Goal: Information Seeking & Learning: Learn about a topic

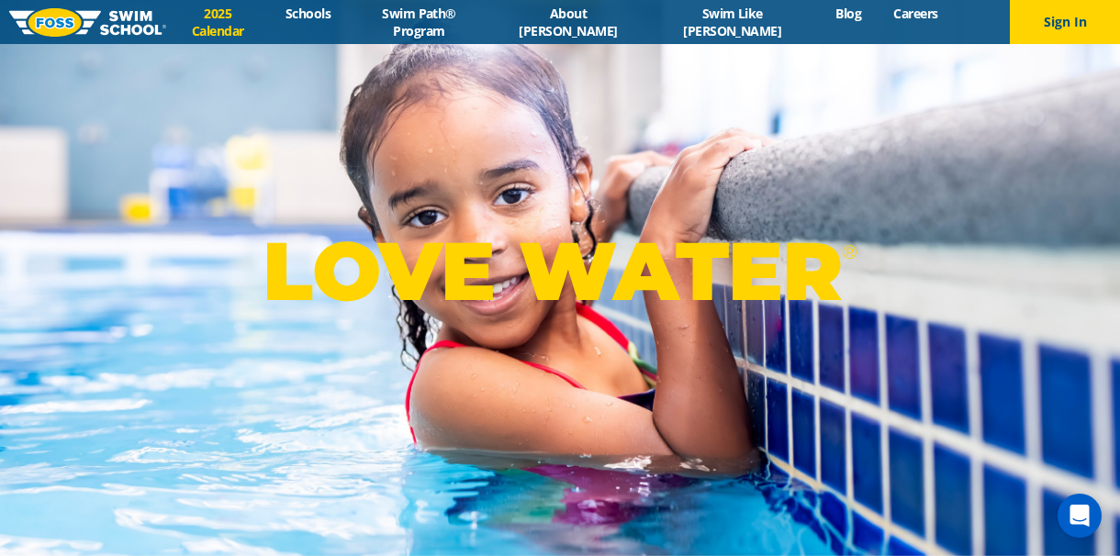
click at [261, 25] on link "2025 Calendar" at bounding box center [217, 22] width 103 height 35
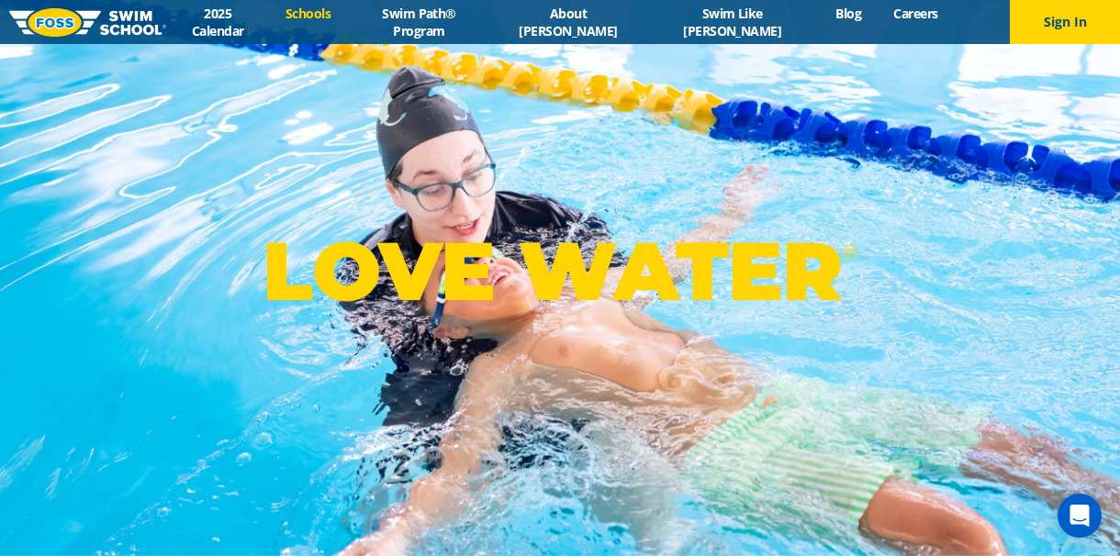
click at [346, 22] on link "Schools" at bounding box center [307, 13] width 77 height 17
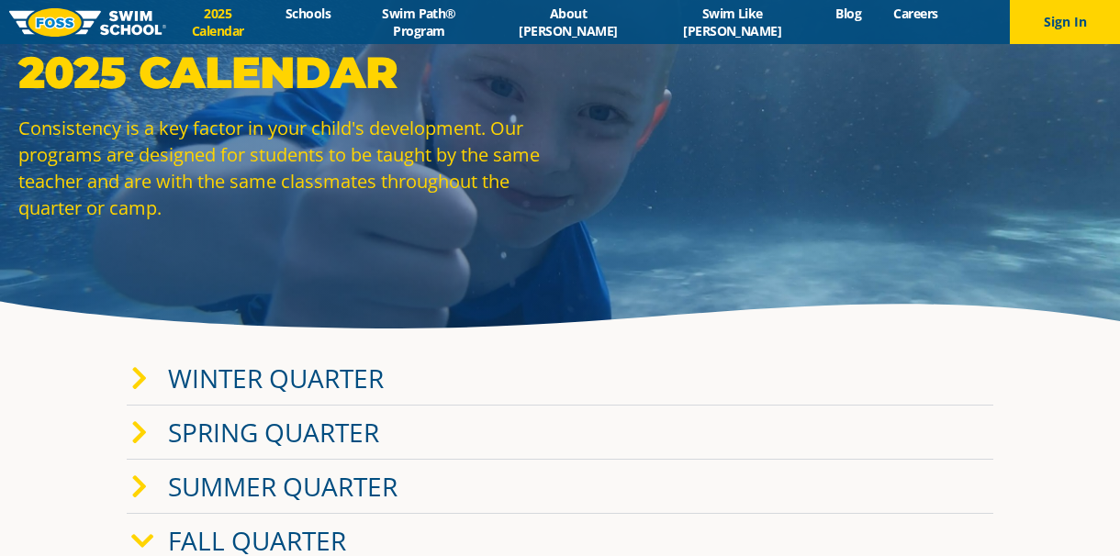
scroll to position [89, 0]
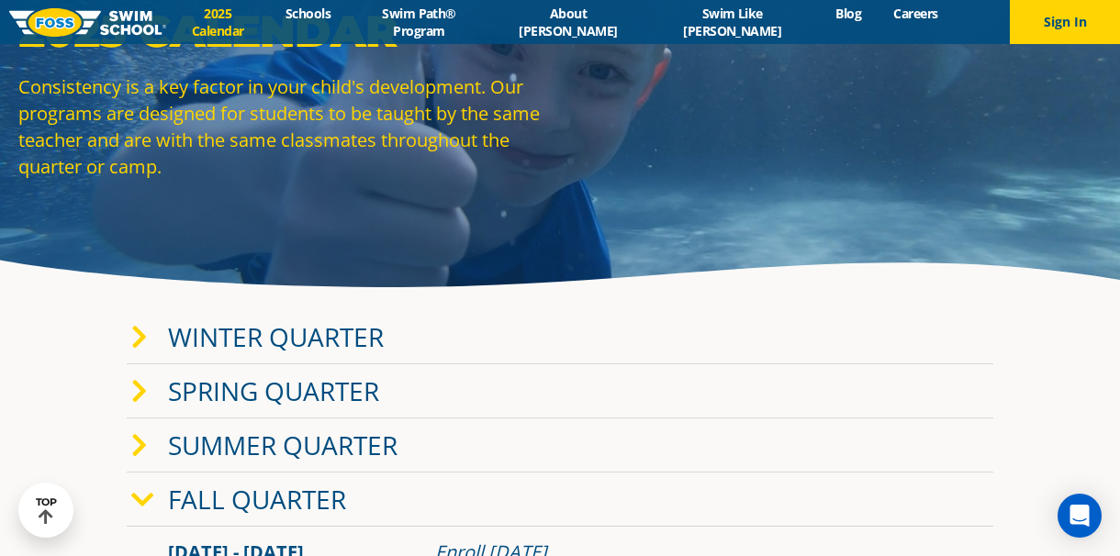
click at [215, 338] on link "Winter Quarter" at bounding box center [276, 337] width 216 height 35
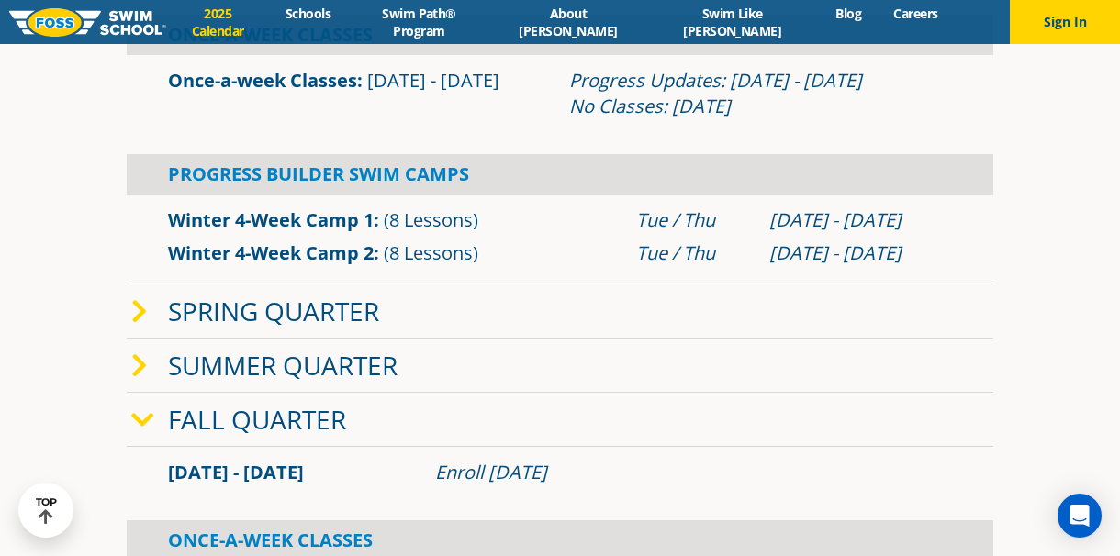
scroll to position [512, 0]
click at [309, 311] on link "Spring Quarter" at bounding box center [273, 311] width 211 height 35
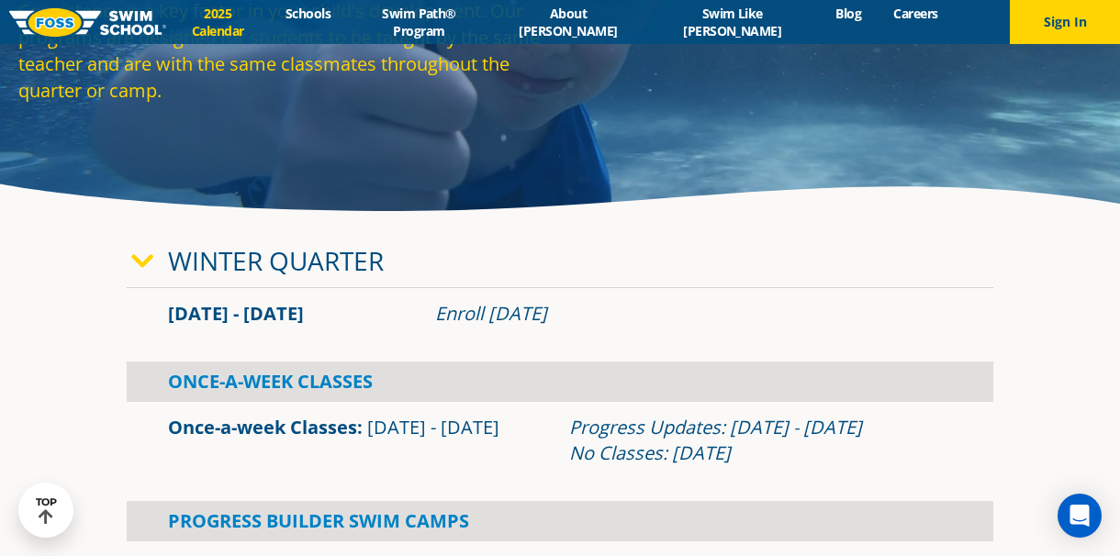
scroll to position [144, 0]
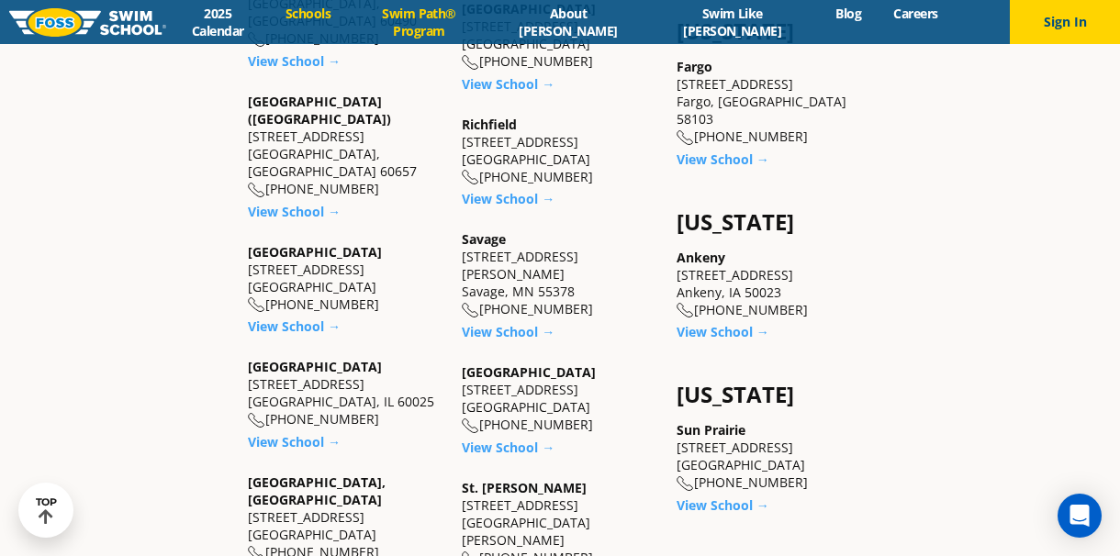
scroll to position [1231, 0]
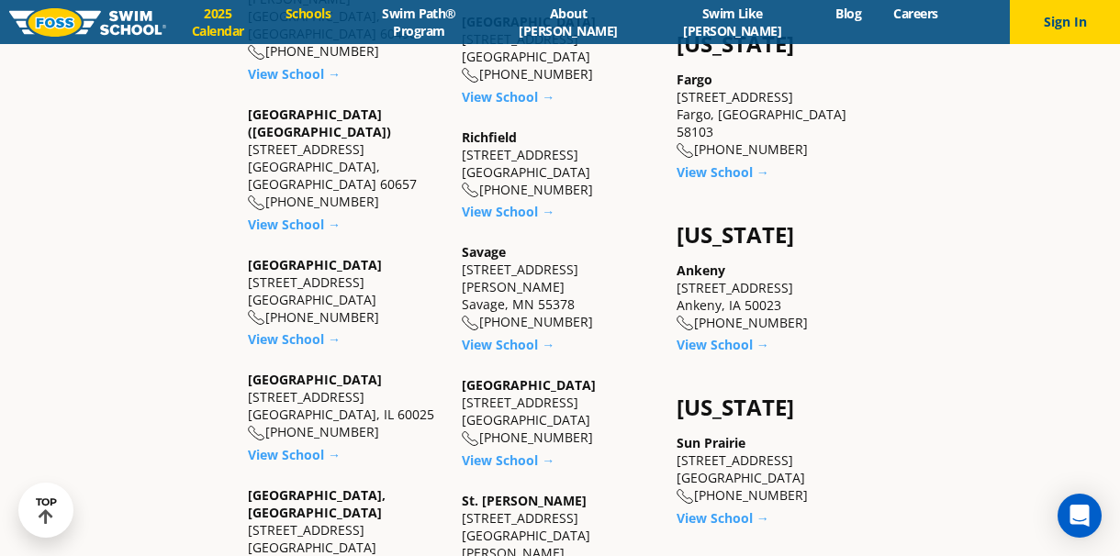
click at [235, 16] on link "2025 Calendar" at bounding box center [217, 22] width 103 height 35
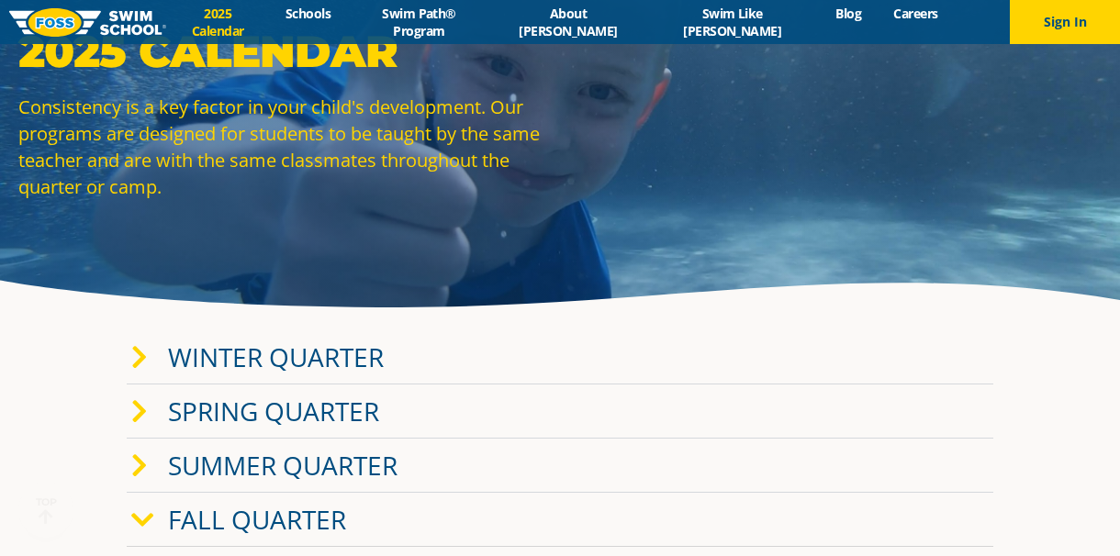
scroll to position [74, 0]
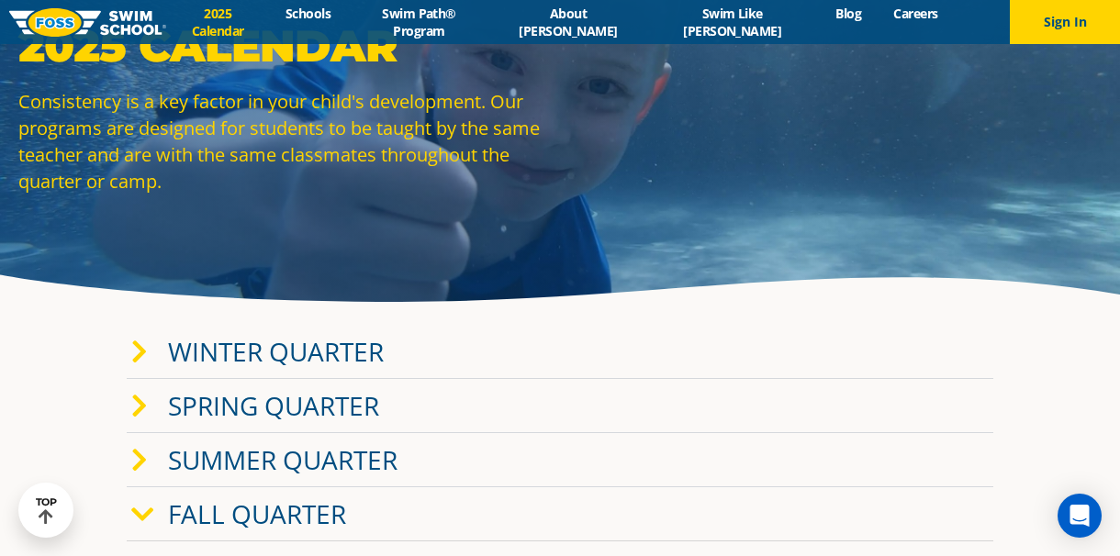
click at [230, 348] on link "Winter Quarter" at bounding box center [276, 351] width 216 height 35
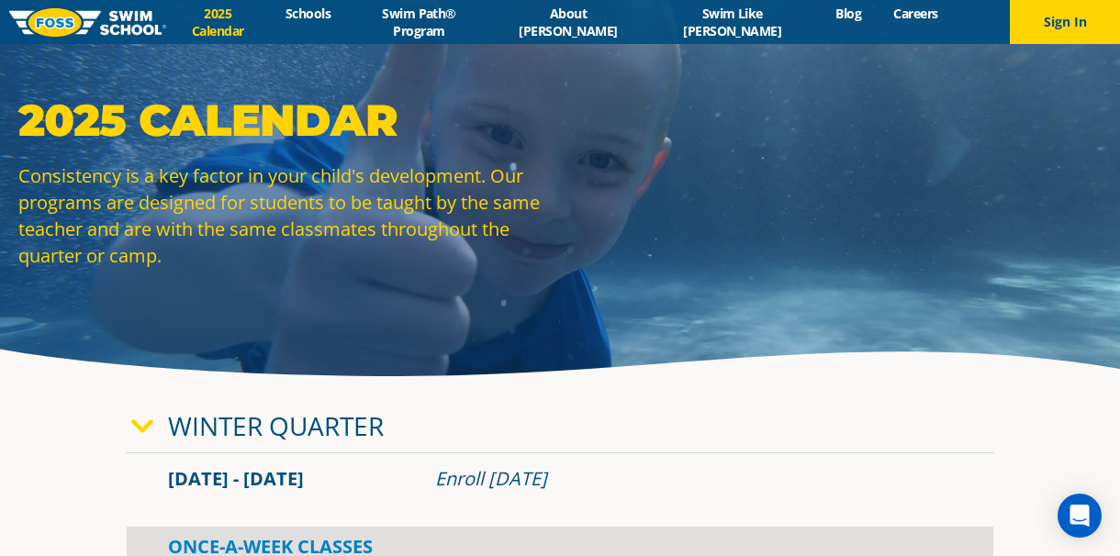
scroll to position [0, 0]
